Goal: Task Accomplishment & Management: Manage account settings

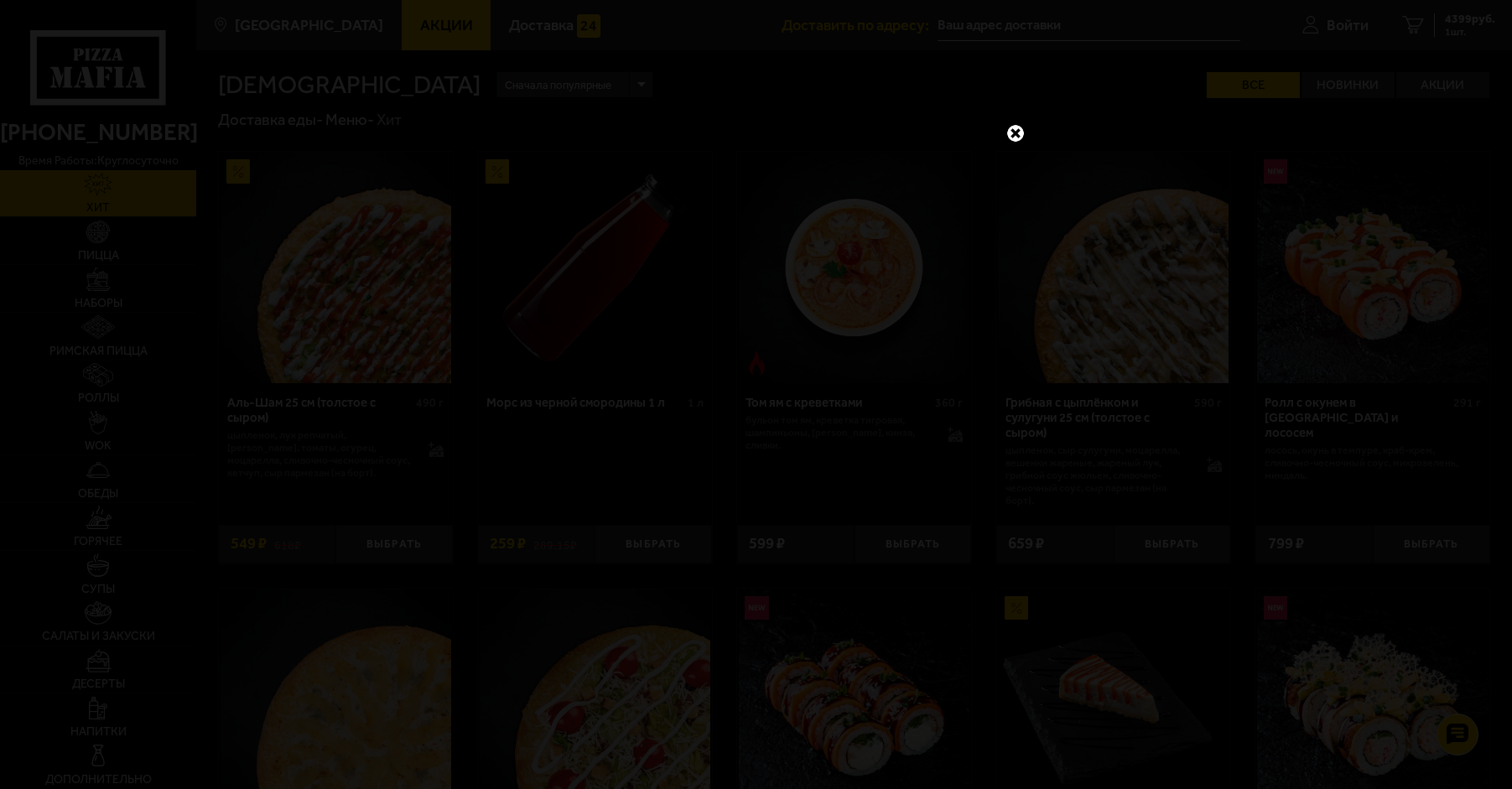
click at [1020, 138] on link at bounding box center [1015, 133] width 22 height 22
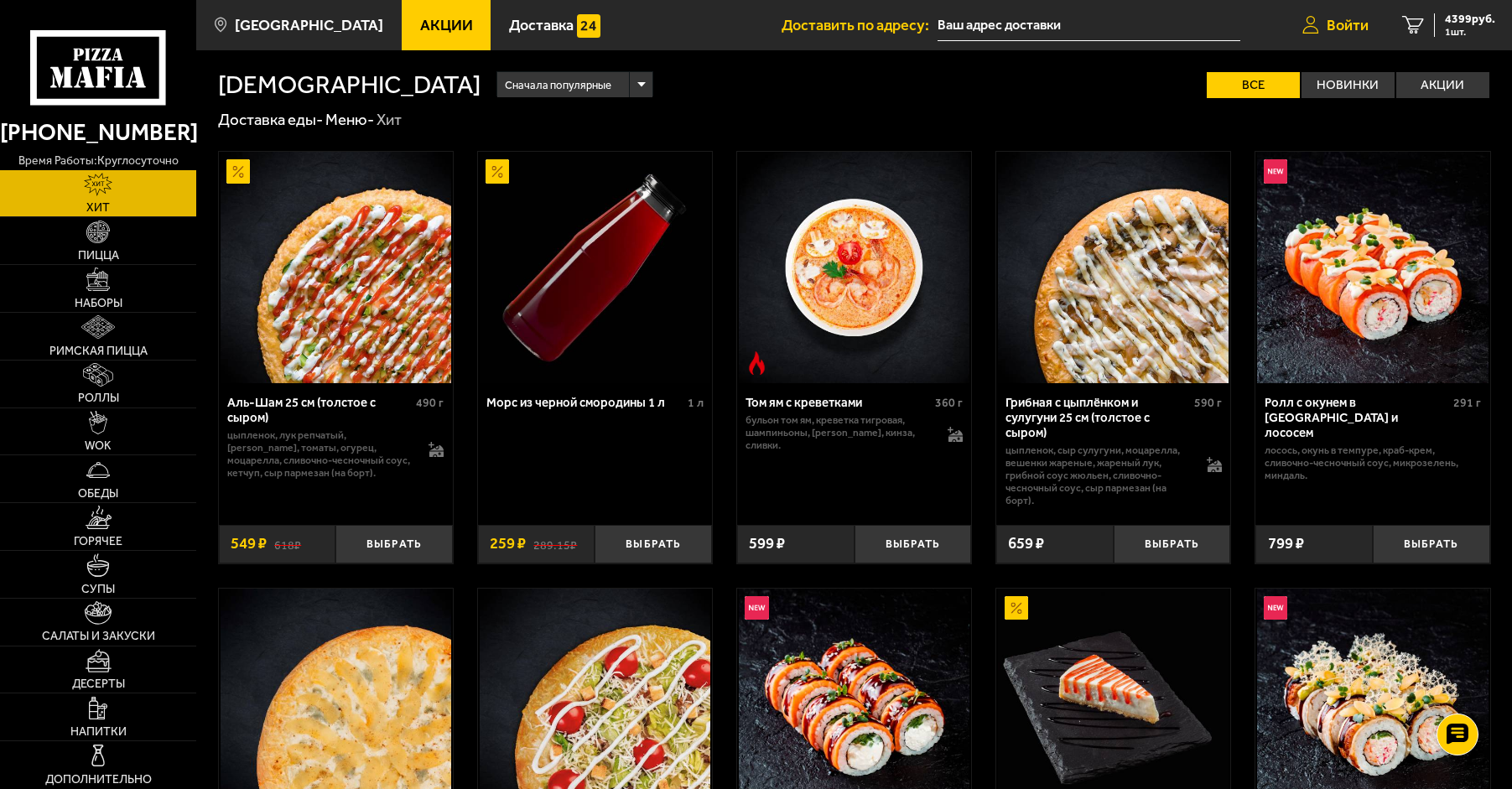
click at [1355, 18] on span "Войти" at bounding box center [1347, 25] width 42 height 15
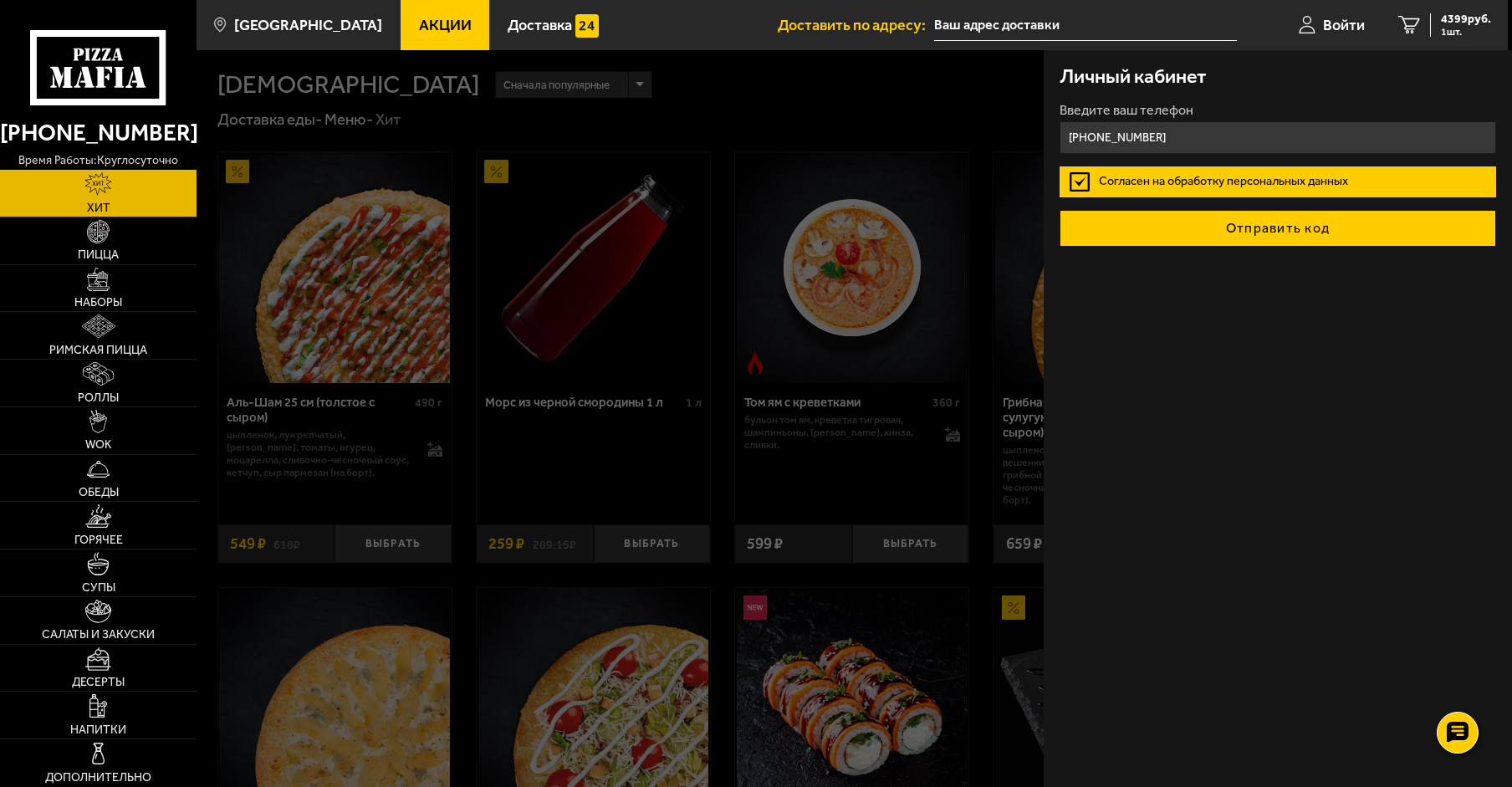
type input "[PHONE_NUMBER]"
click at [1330, 225] on button "Отправить код" at bounding box center [1278, 228] width 436 height 37
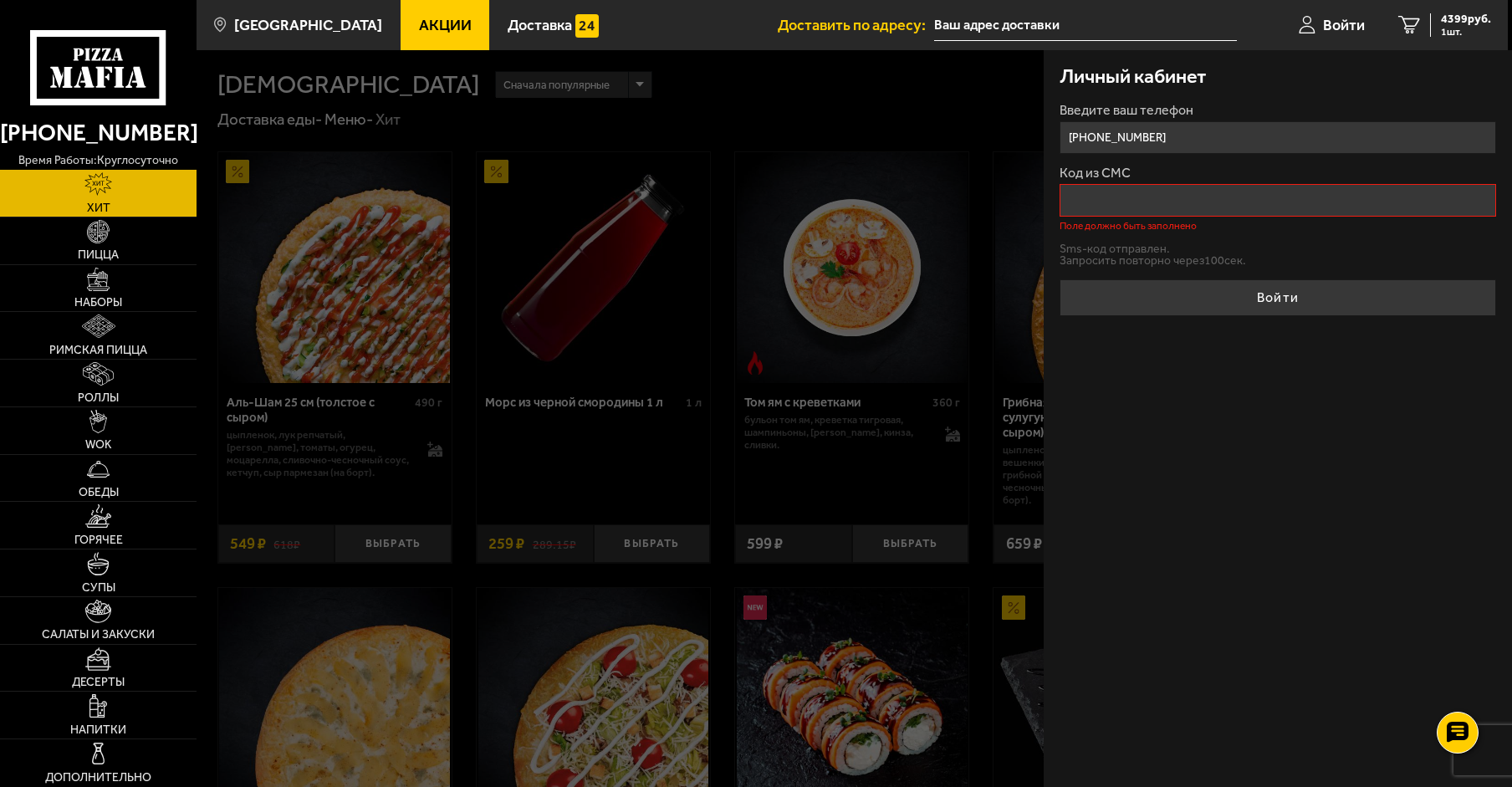
click at [1184, 139] on input "[PHONE_NUMBER]" at bounding box center [1278, 137] width 436 height 33
drag, startPoint x: 1184, startPoint y: 139, endPoint x: 1007, endPoint y: 138, distance: 177.0
click at [1007, 138] on main "[GEOGRAPHIC_DATA] Все Акции Доставка Личный кабинет Акции Доставка Доставить по…" at bounding box center [852, 781] width 1312 height 1562
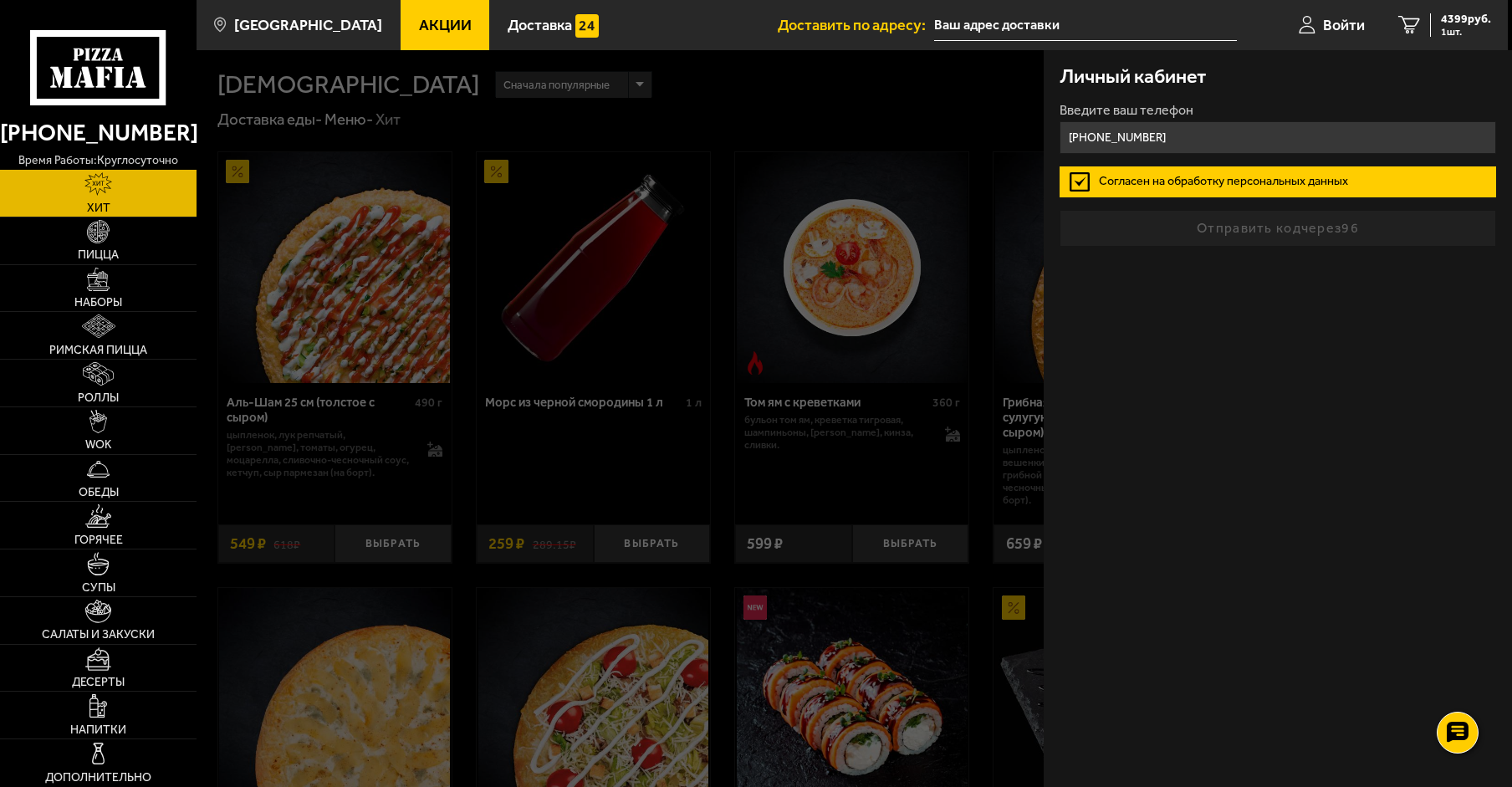
type input "[PHONE_NUMBER]"
click at [1144, 223] on form "Введите ваш телефон [PHONE_NUMBER] Согласен на обработку персональных данных От…" at bounding box center [1278, 176] width 436 height 144
click at [1241, 221] on form "Введите ваш телефон [PHONE_NUMBER] Согласен на обработку персональных данных От…" at bounding box center [1278, 176] width 436 height 144
click at [1268, 233] on form "Введите ваш телефон [PHONE_NUMBER] Согласен на обработку персональных данных От…" at bounding box center [1278, 176] width 436 height 144
drag, startPoint x: 1279, startPoint y: 254, endPoint x: 1280, endPoint y: 240, distance: 14.0
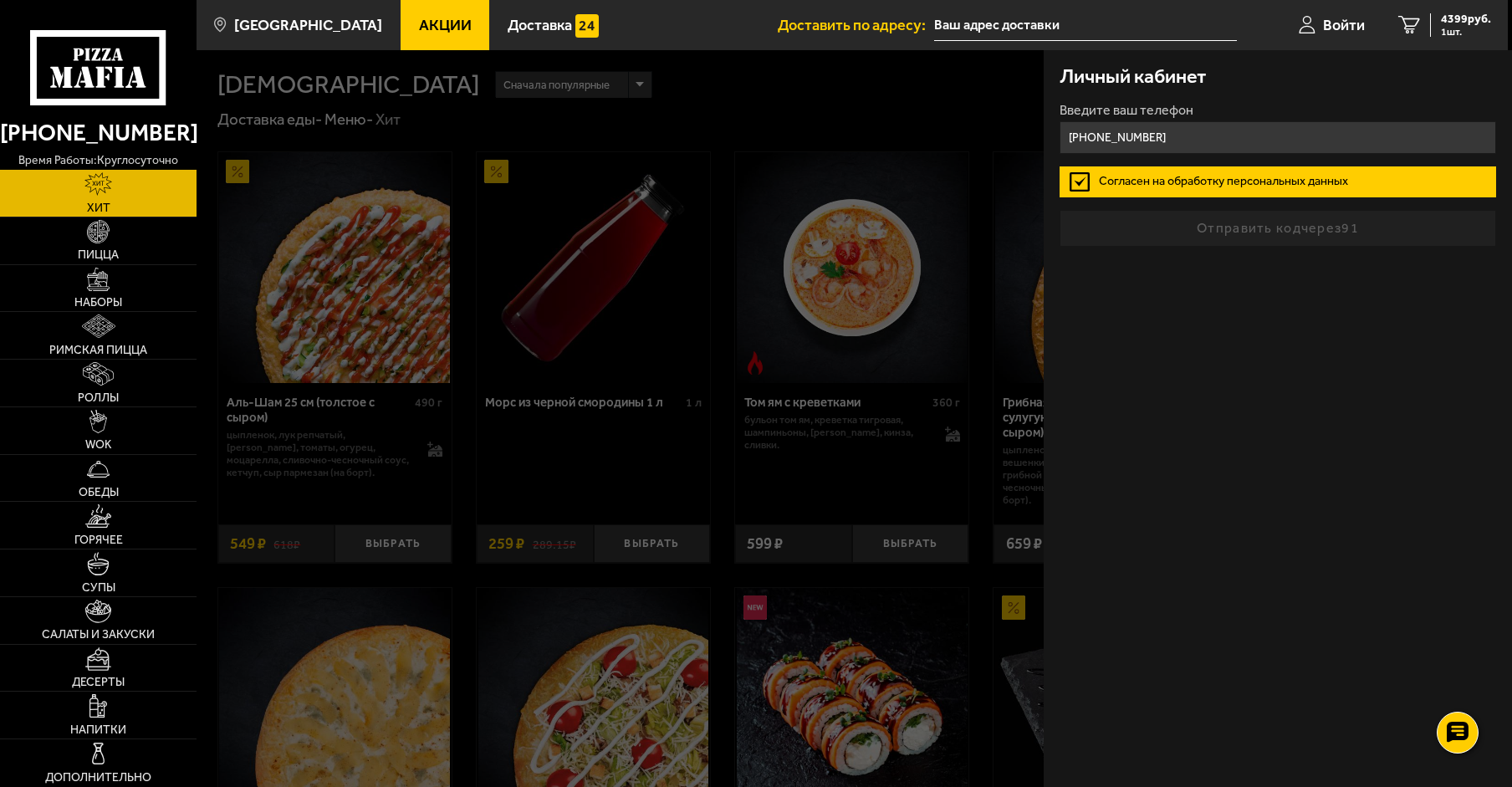
click at [1277, 254] on div "Личный кабинет Введите ваш телефон [PHONE_NUMBER] Согласен на обработку персона…" at bounding box center [1278, 418] width 468 height 737
click at [1284, 235] on form "Введите ваш телефон [PHONE_NUMBER] Согласен на обработку персональных данных От…" at bounding box center [1278, 176] width 436 height 144
click at [1335, 218] on form "Введите ваш телефон [PHONE_NUMBER] Согласен на обработку персональных данных От…" at bounding box center [1278, 176] width 436 height 144
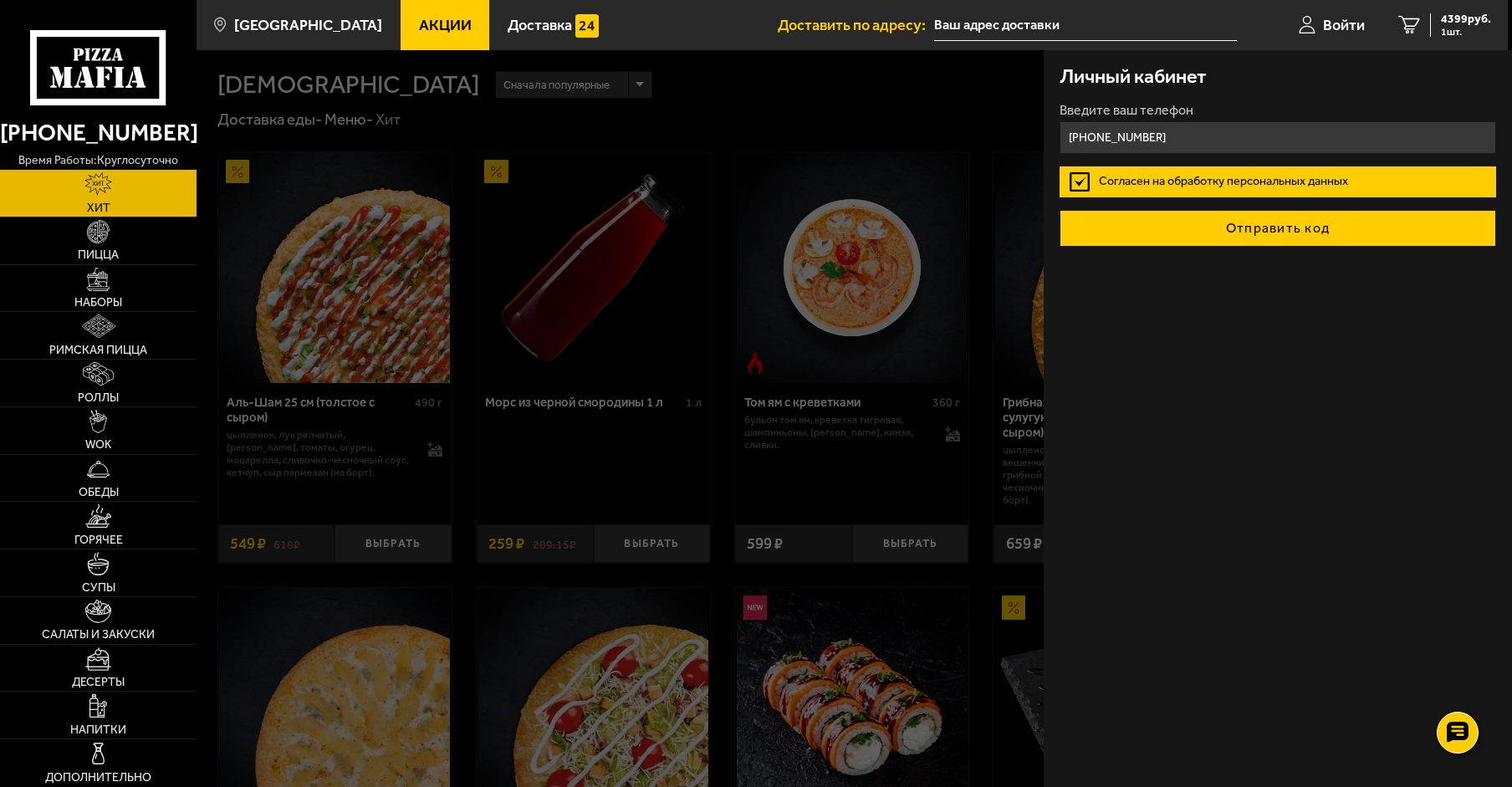
click at [1356, 227] on button "Отправить код" at bounding box center [1278, 228] width 436 height 37
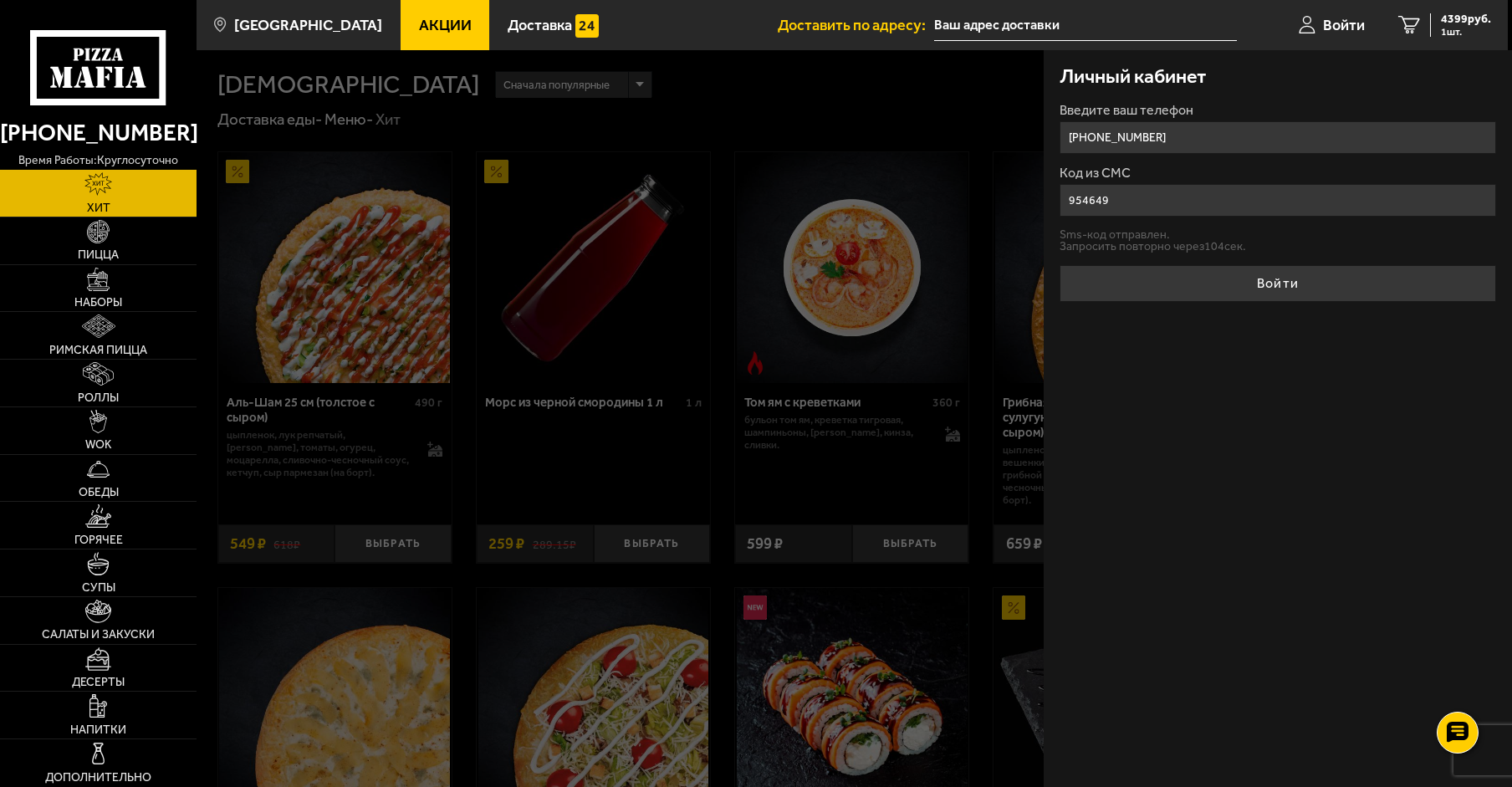
type input "954649"
click at [1060, 265] on button "Войти" at bounding box center [1278, 284] width 436 height 37
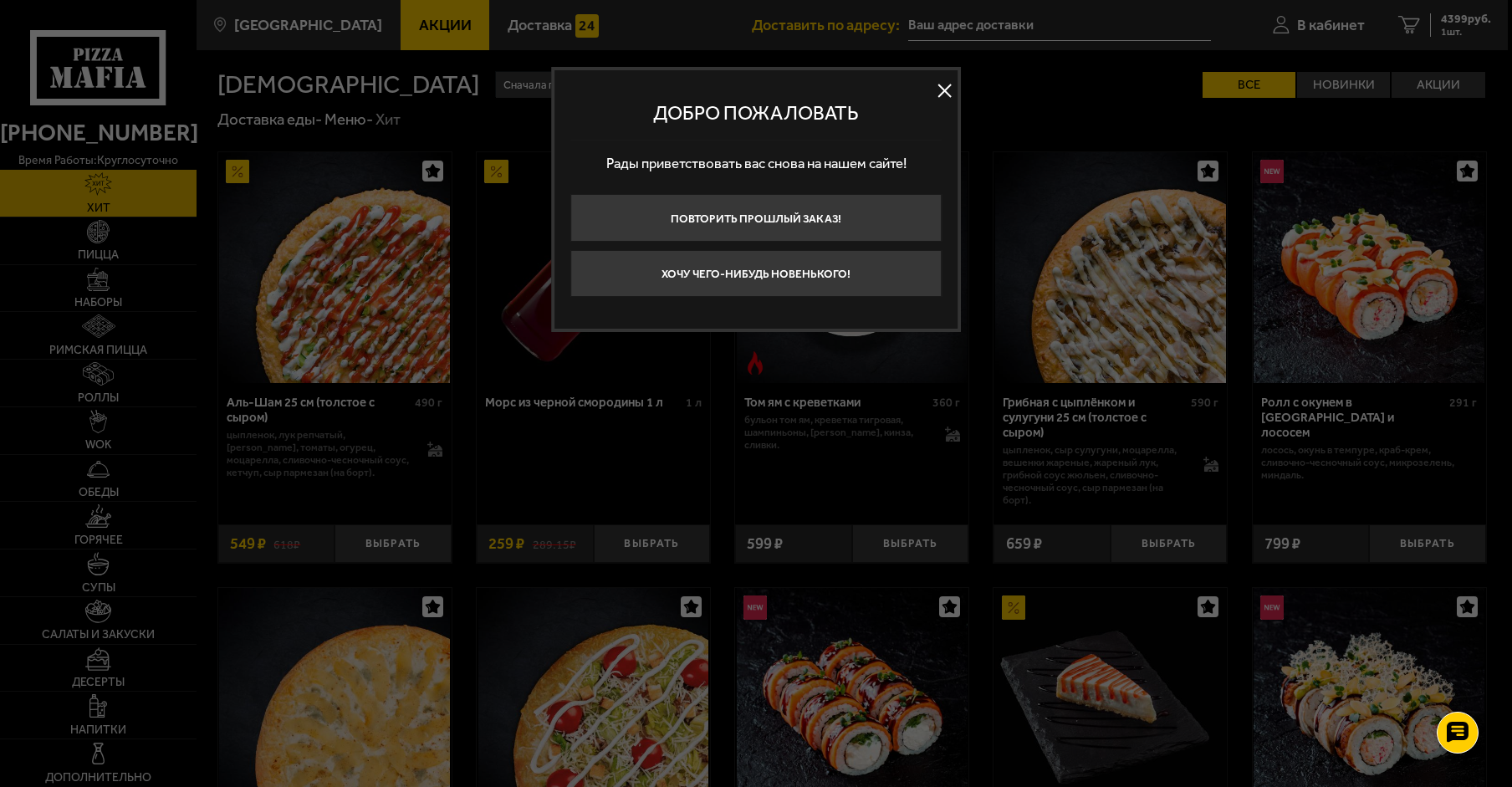
click at [944, 85] on button at bounding box center [945, 90] width 25 height 25
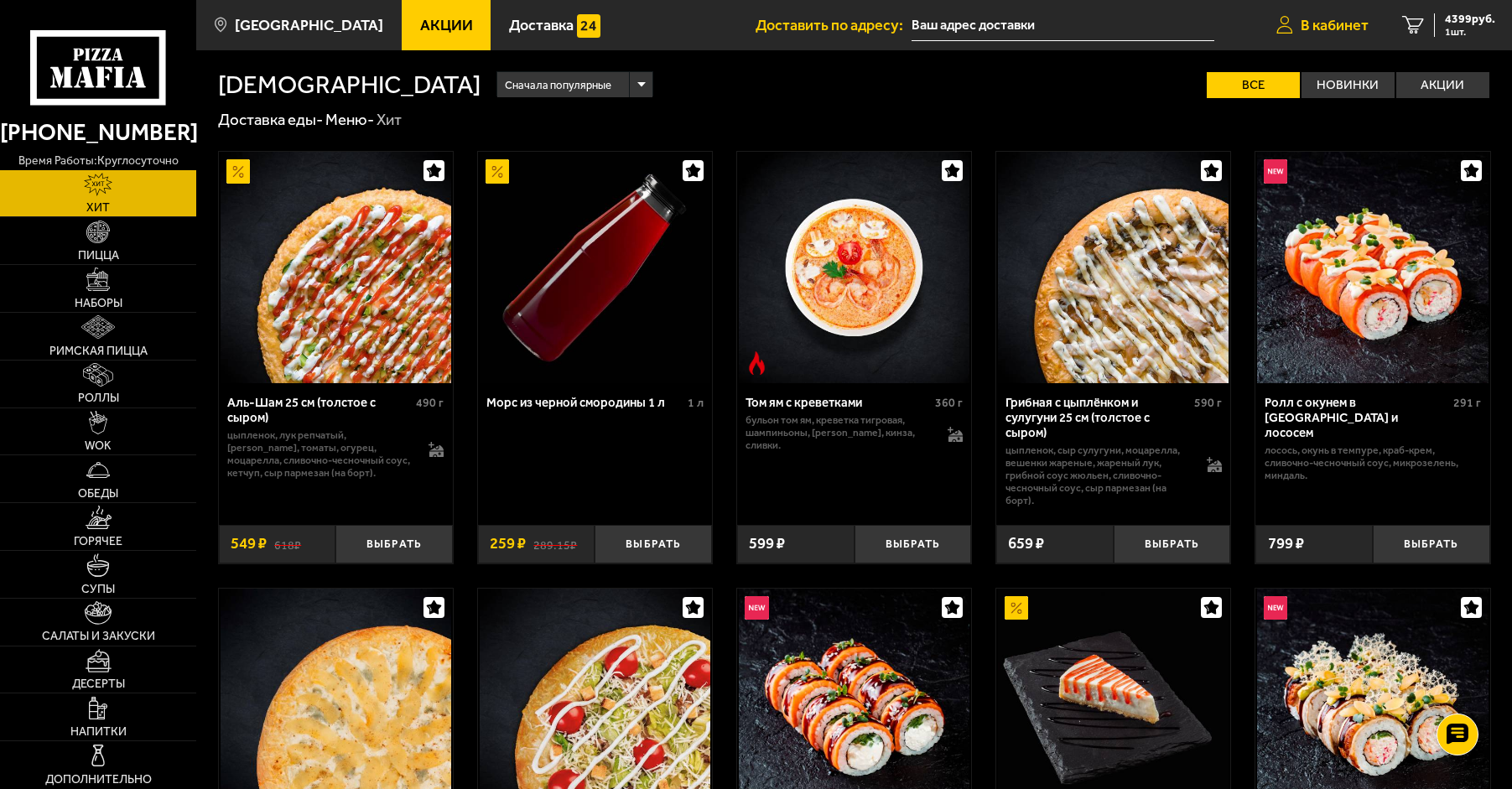
click at [1283, 18] on icon at bounding box center [1284, 25] width 16 height 19
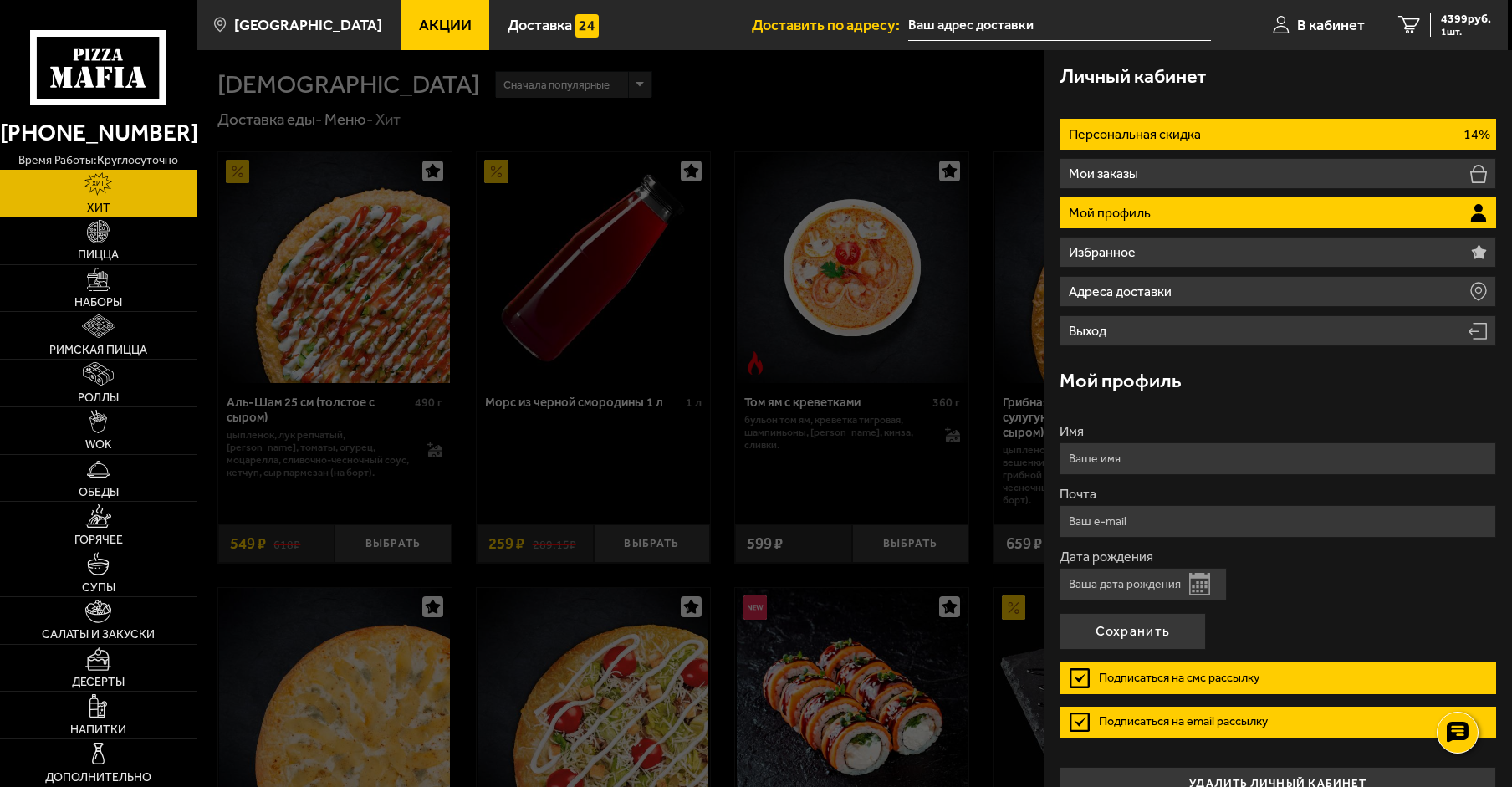
click at [1226, 132] on li "Персональная скидка 14%" at bounding box center [1278, 134] width 436 height 31
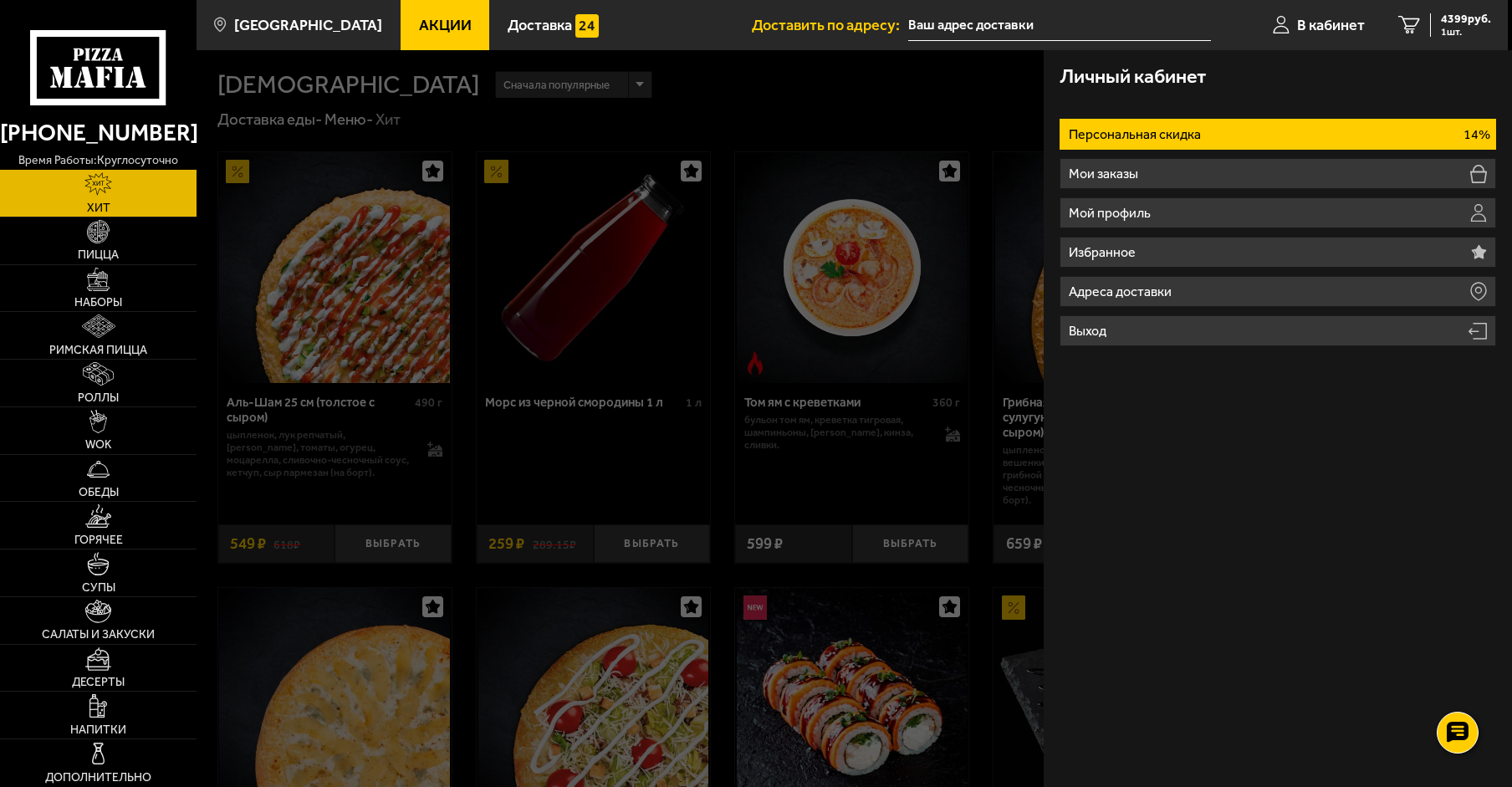
click at [1226, 132] on li "Персональная скидка 14%" at bounding box center [1278, 134] width 436 height 31
click at [1441, 69] on div "Личный кабинет" at bounding box center [1278, 76] width 436 height 53
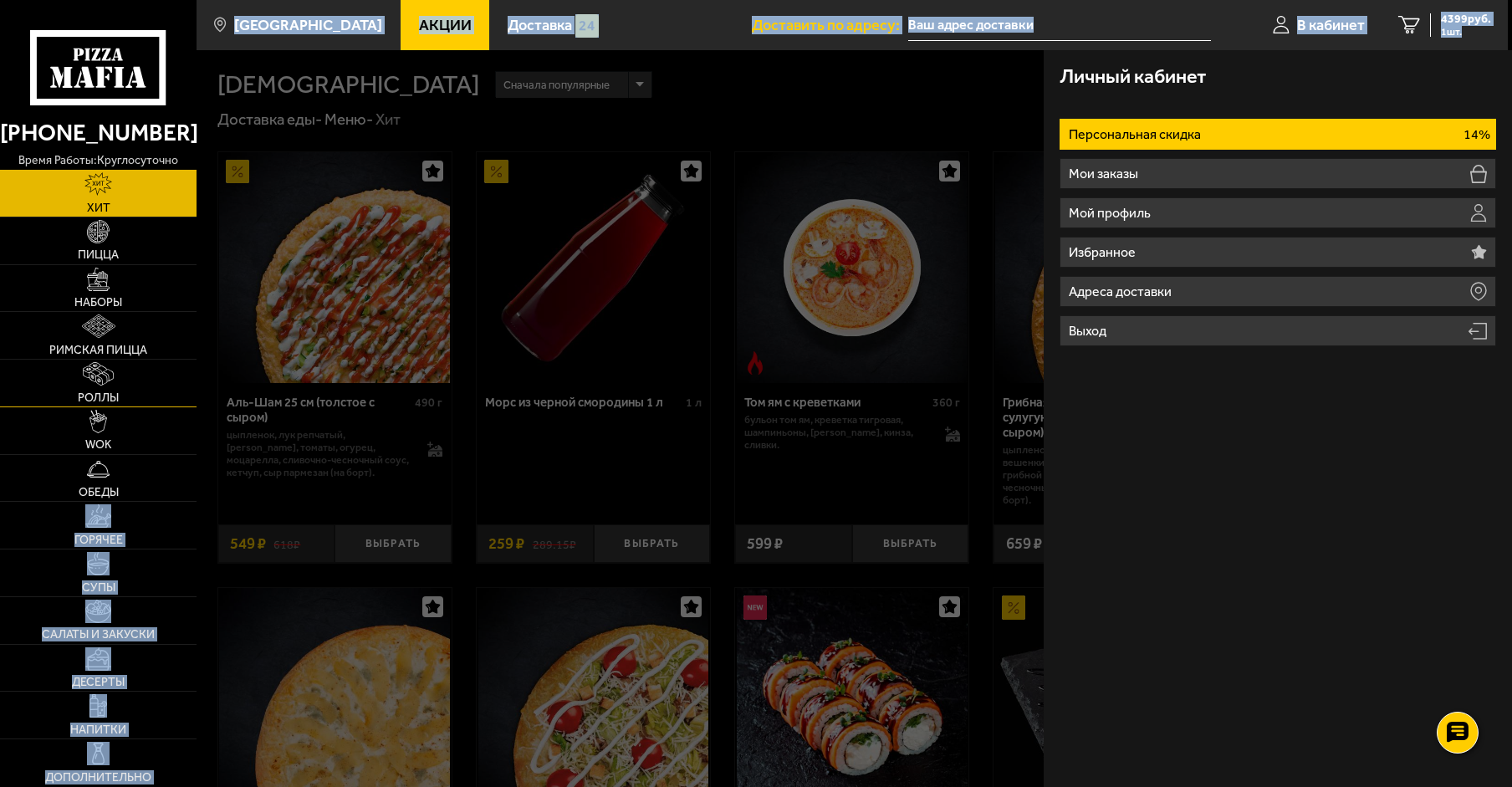
drag, startPoint x: 177, startPoint y: 483, endPoint x: 29, endPoint y: 406, distance: 166.8
click at [60, 419] on div "[PHONE_NUMBER] время работы: круглосуточно [PERSON_NAME] Наборы Римская пицца Р…" at bounding box center [754, 781] width 1508 height 1562
